Goal: Task Accomplishment & Management: Use online tool/utility

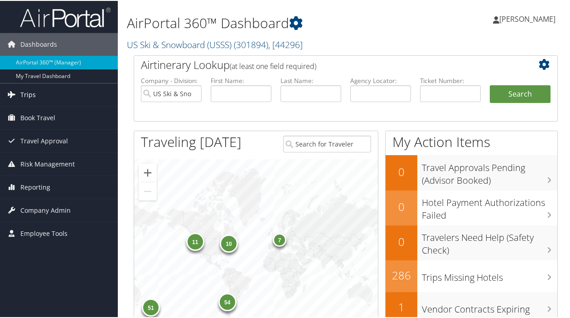
click at [29, 94] on span "Trips" at bounding box center [27, 94] width 15 height 23
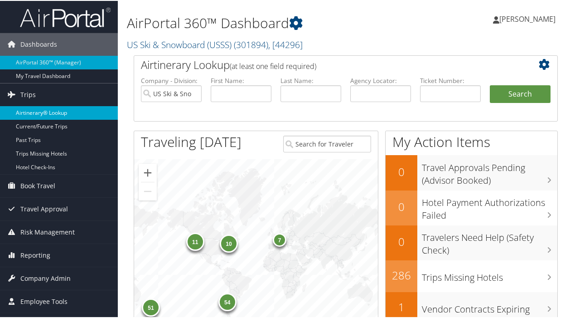
click at [75, 110] on link "Airtinerary® Lookup" at bounding box center [59, 112] width 118 height 14
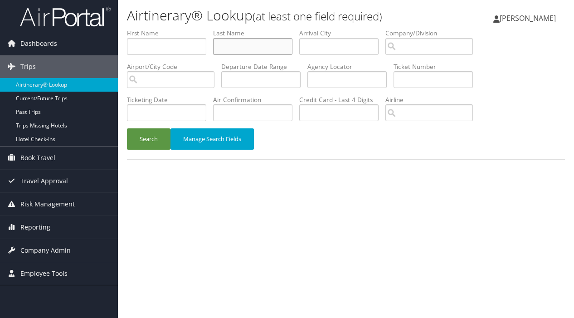
click at [226, 44] on input "text" at bounding box center [252, 46] width 79 height 17
click at [143, 141] on button "Search" at bounding box center [149, 138] width 44 height 21
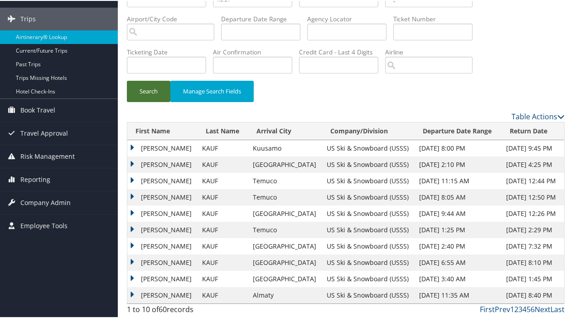
scroll to position [49, 0]
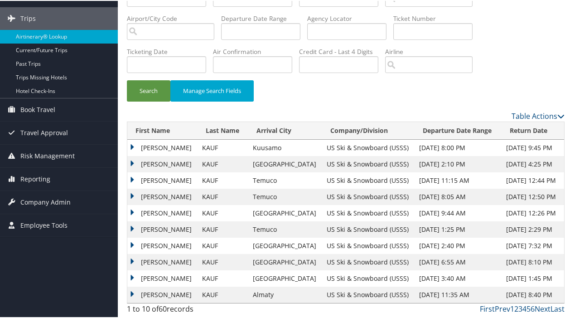
click at [160, 224] on td "JAELIN CHARLOTTE" at bounding box center [162, 228] width 70 height 16
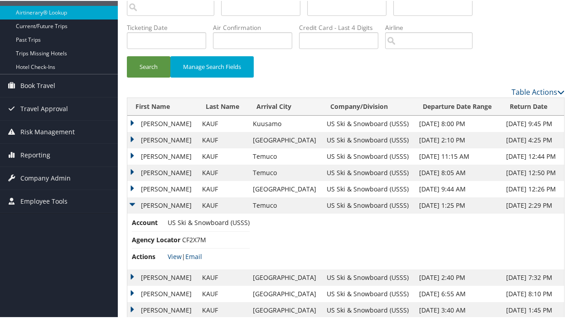
scroll to position [0, 0]
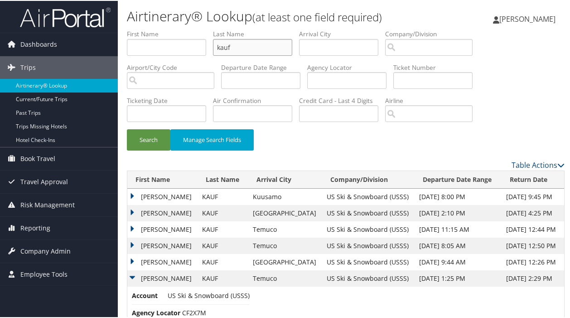
click at [235, 48] on input "kauf" at bounding box center [252, 46] width 79 height 17
type input "k"
type input "hogg"
click at [141, 141] on button "Search" at bounding box center [149, 138] width 44 height 21
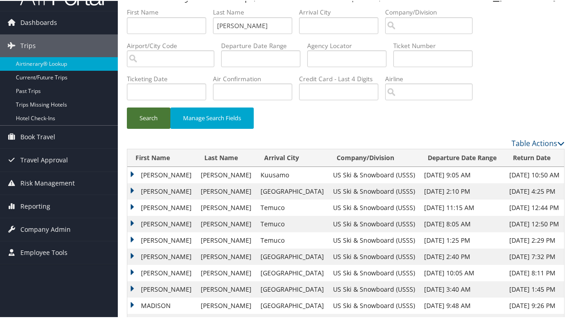
scroll to position [25, 0]
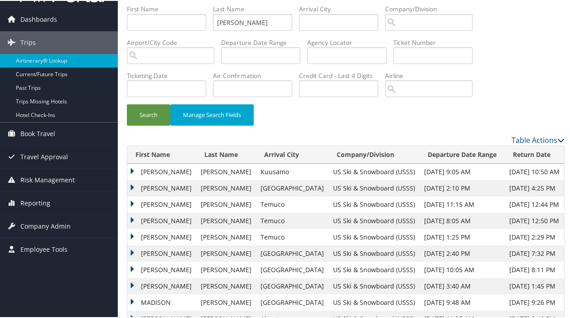
click at [132, 236] on td "KASEY ANN" at bounding box center [161, 236] width 69 height 16
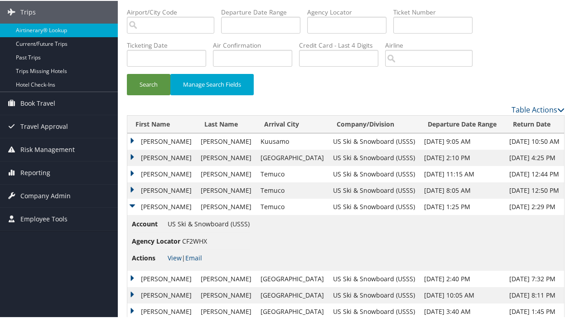
scroll to position [60, 0]
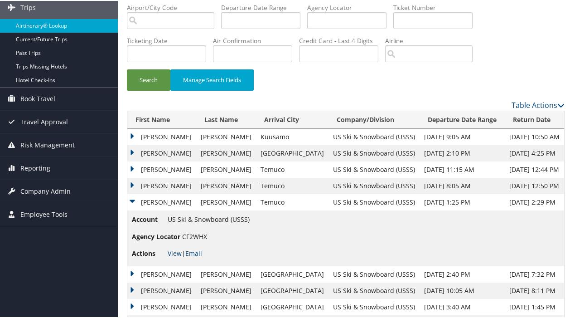
click at [174, 252] on link "View" at bounding box center [175, 252] width 14 height 9
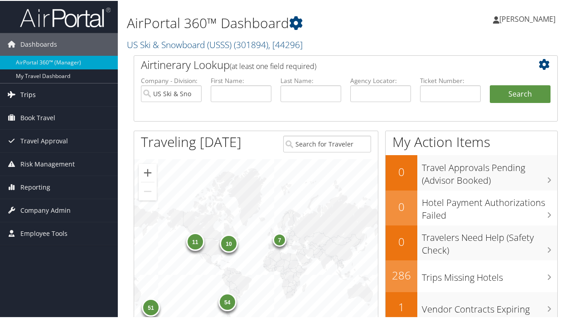
click at [22, 92] on span "Trips" at bounding box center [27, 94] width 15 height 23
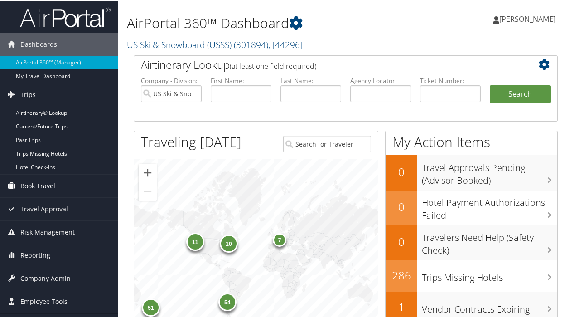
click at [47, 185] on span "Book Travel" at bounding box center [37, 185] width 35 height 23
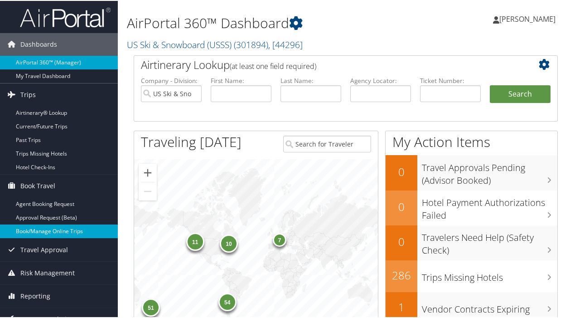
click at [52, 230] on link "Book/Manage Online Trips" at bounding box center [59, 230] width 118 height 14
